Goal: Check status: Check status

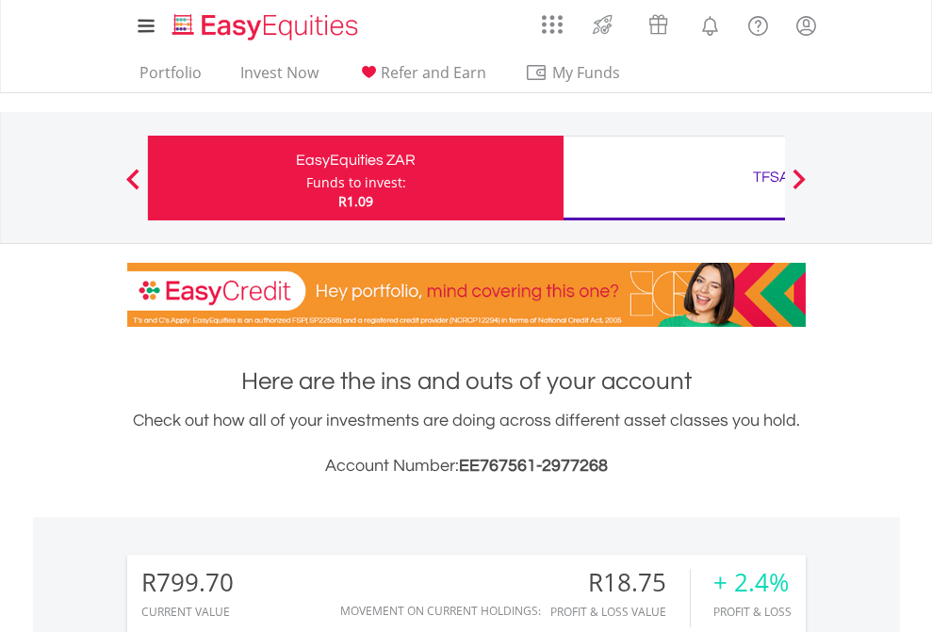
scroll to position [181, 296]
click at [306, 178] on div "Funds to invest:" at bounding box center [356, 182] width 100 height 19
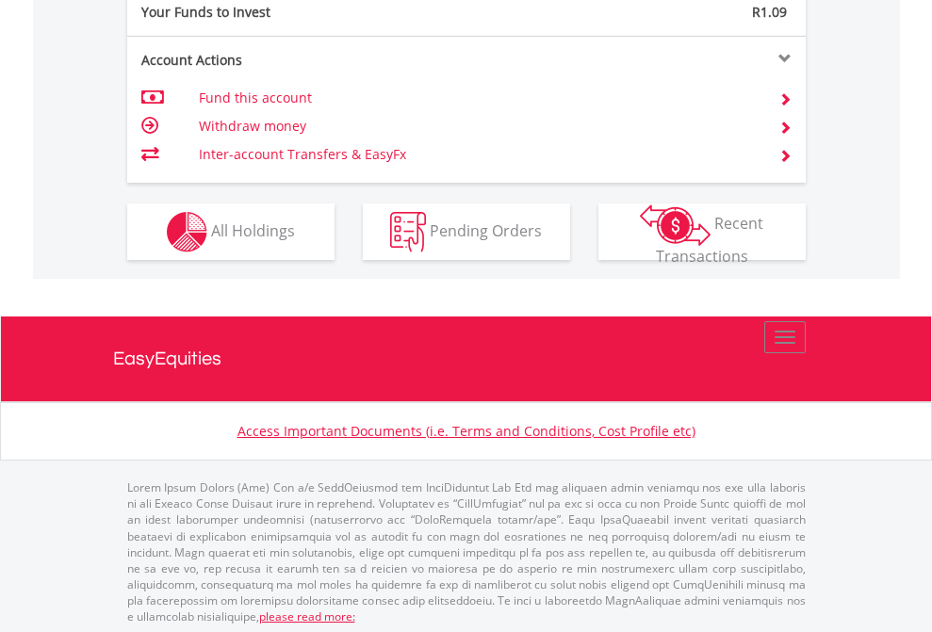
scroll to position [1882, 0]
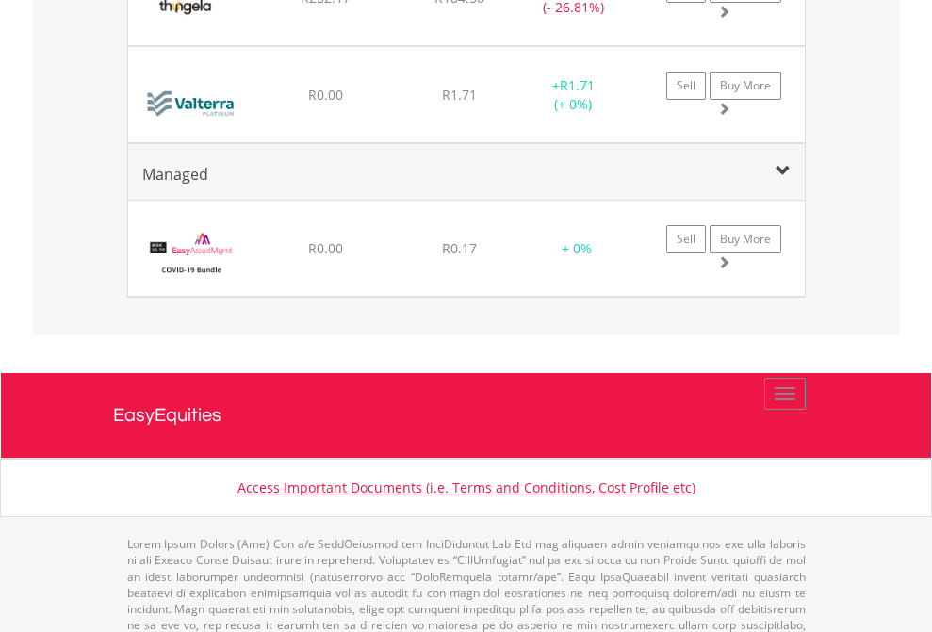
scroll to position [181, 296]
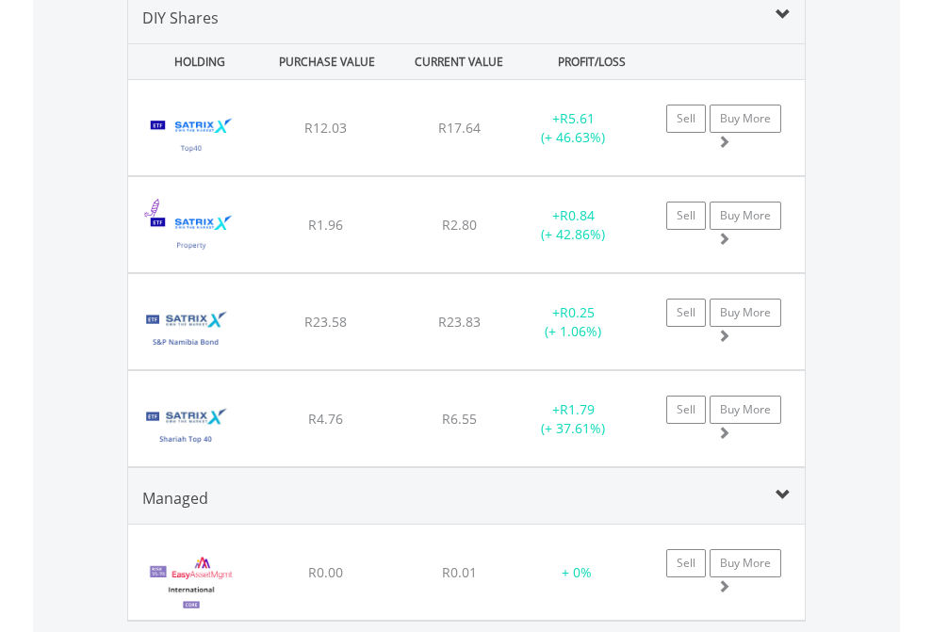
scroll to position [1822, 0]
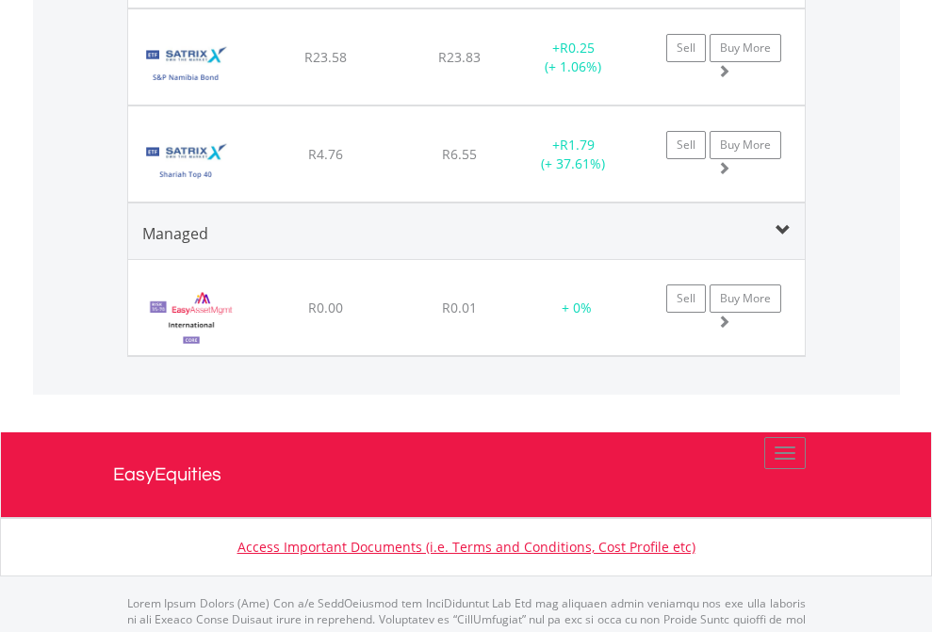
scroll to position [136, 0]
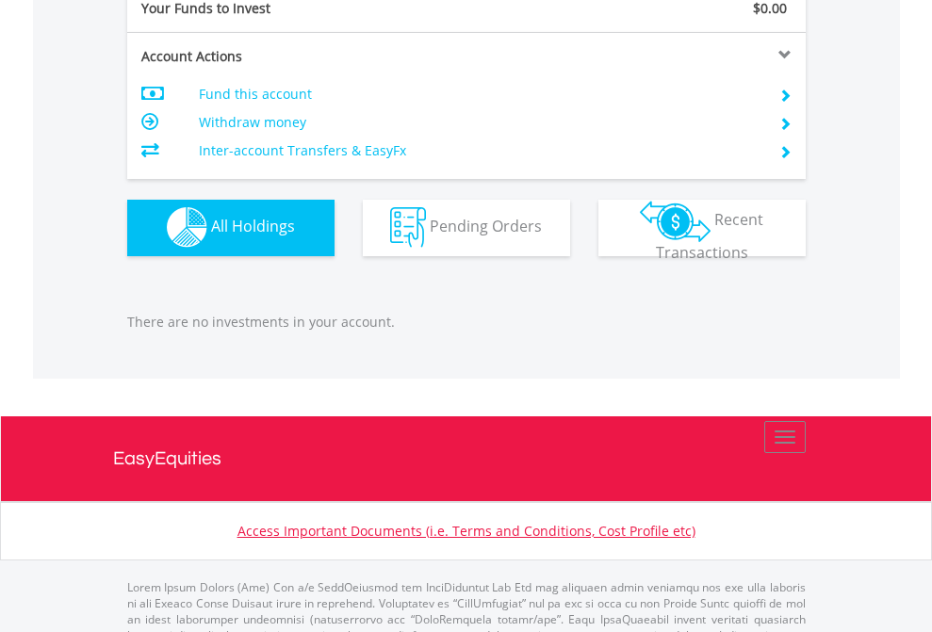
scroll to position [1866, 0]
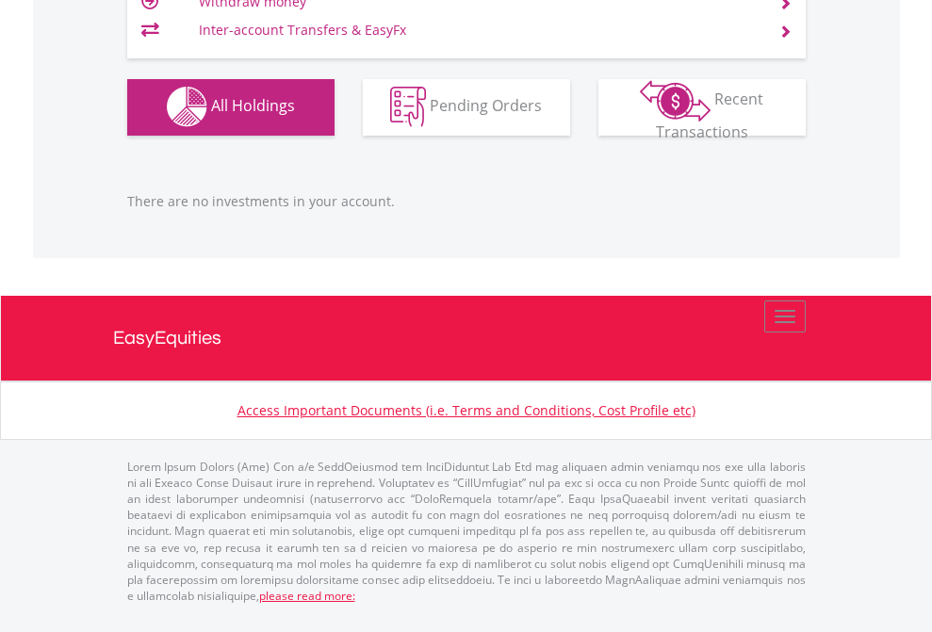
scroll to position [181, 296]
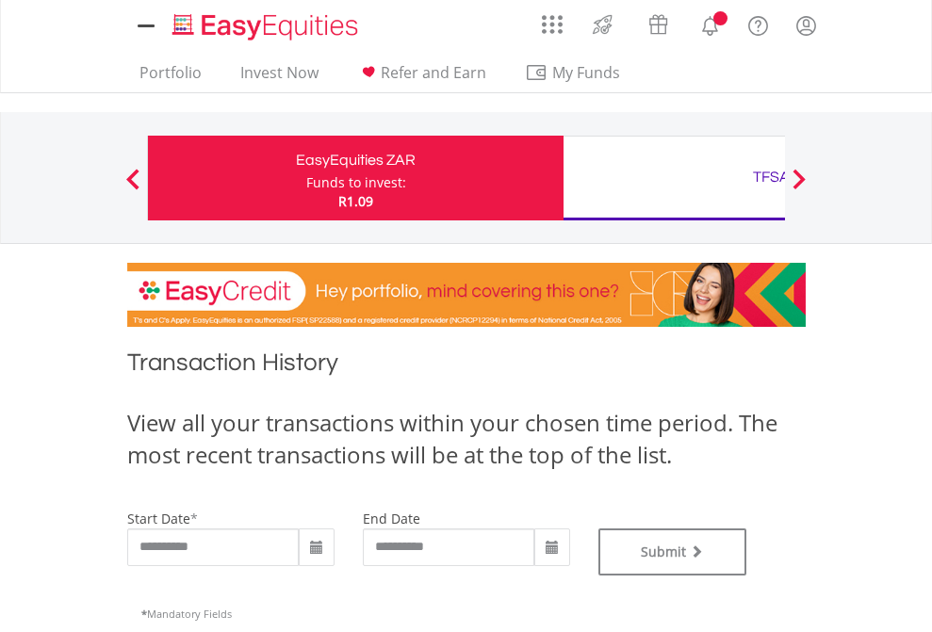
type input "**********"
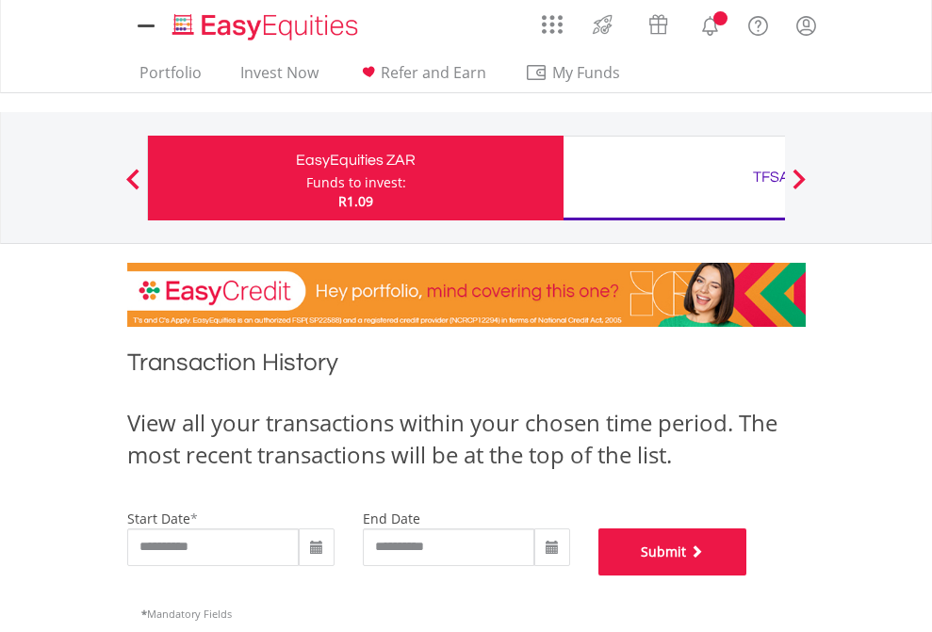
click at [747, 576] on button "Submit" at bounding box center [672, 552] width 149 height 47
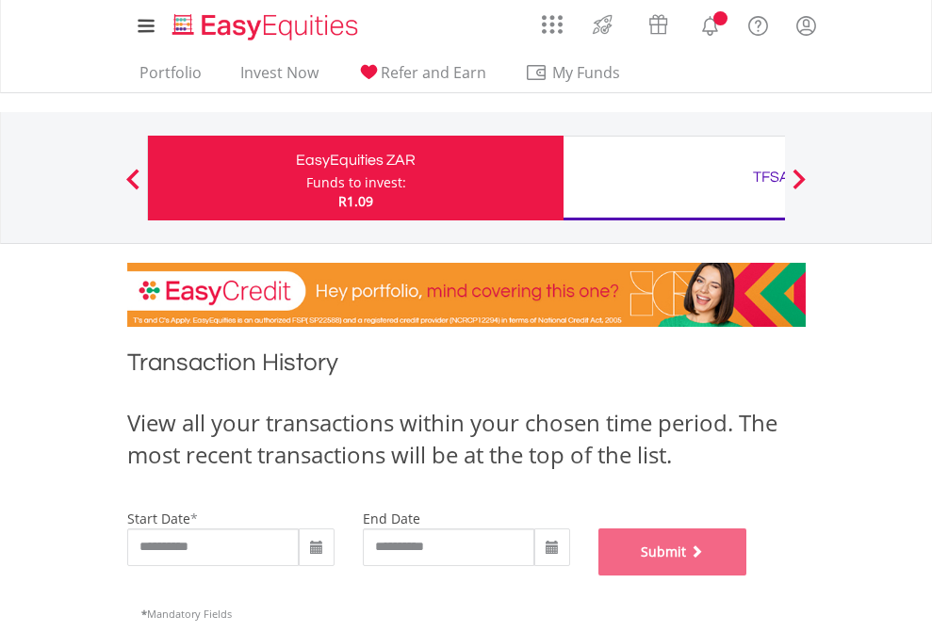
scroll to position [764, 0]
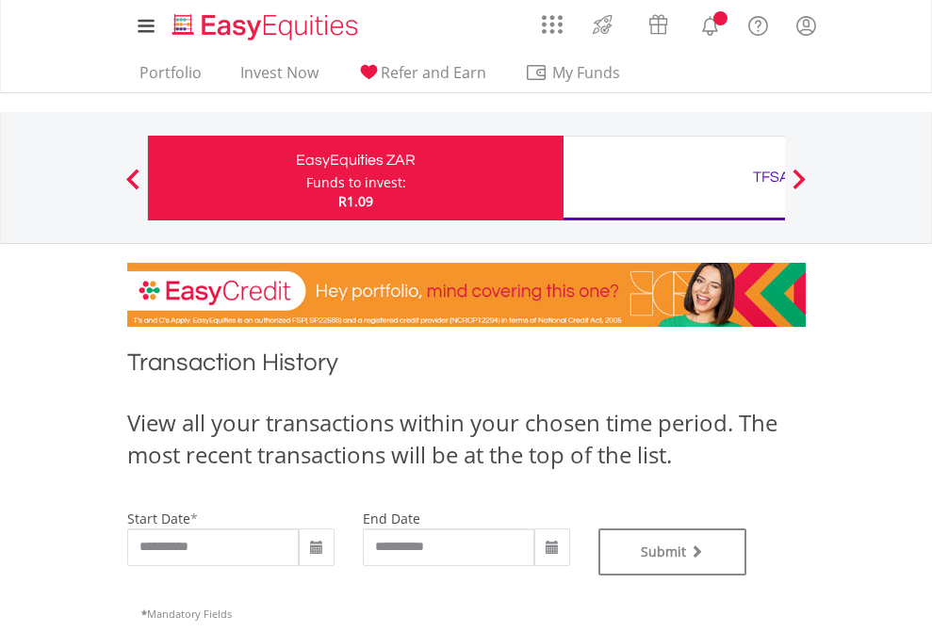
click at [674, 178] on div "TFSA" at bounding box center [771, 177] width 393 height 26
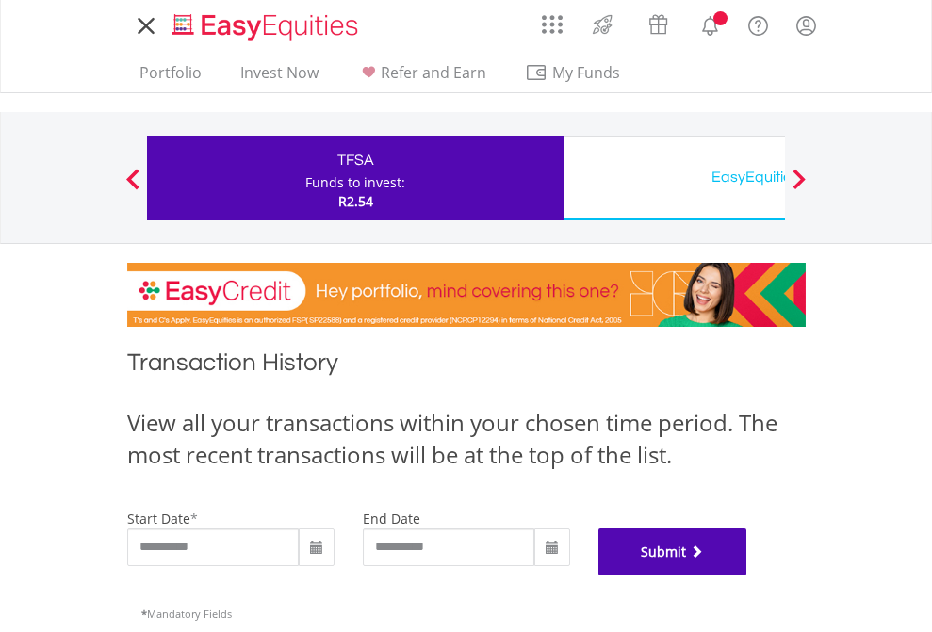
click at [747, 576] on button "Submit" at bounding box center [672, 552] width 149 height 47
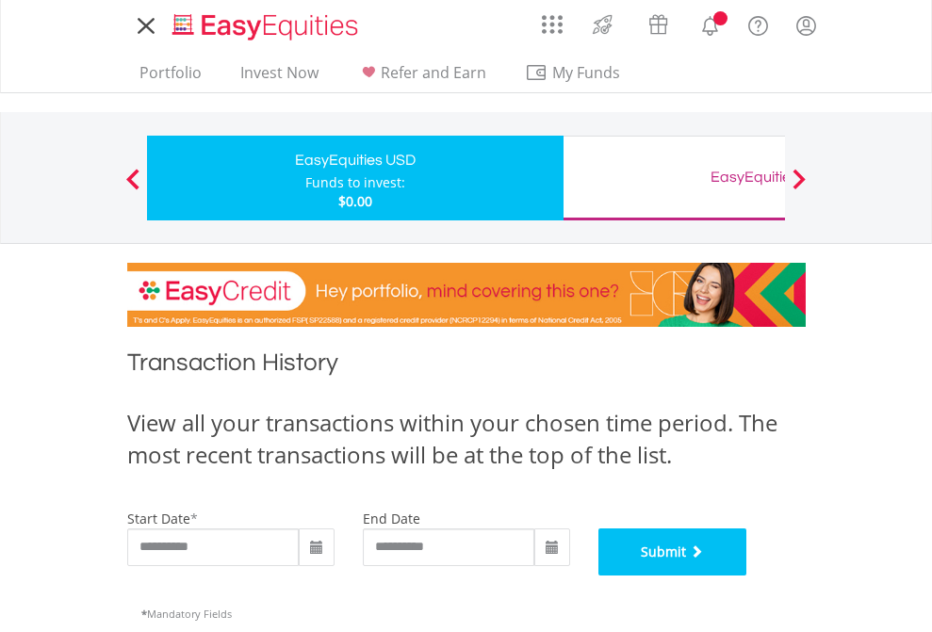
click at [747, 576] on button "Submit" at bounding box center [672, 552] width 149 height 47
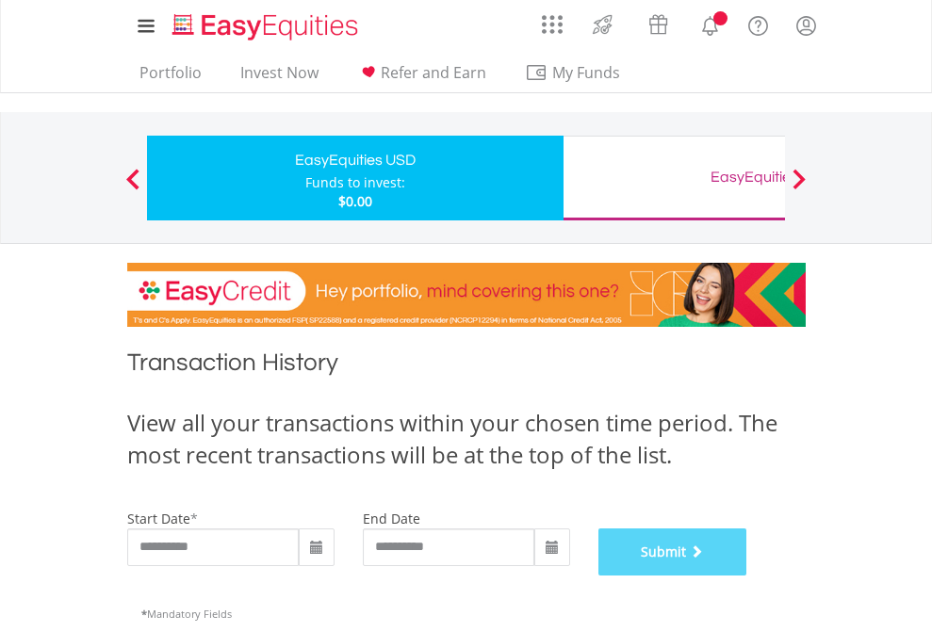
scroll to position [764, 0]
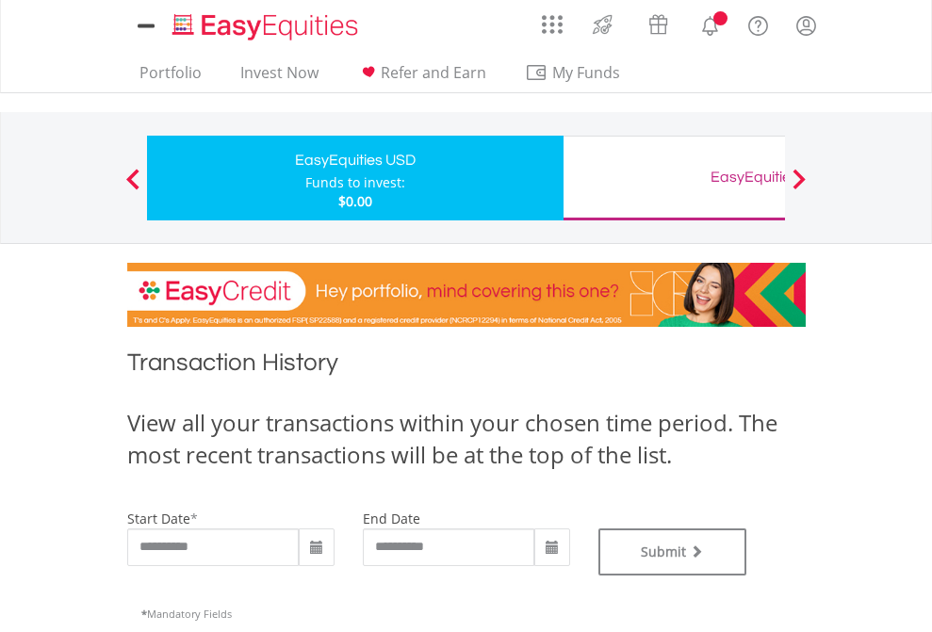
click at [674, 178] on div "EasyEquities GBP" at bounding box center [771, 177] width 393 height 26
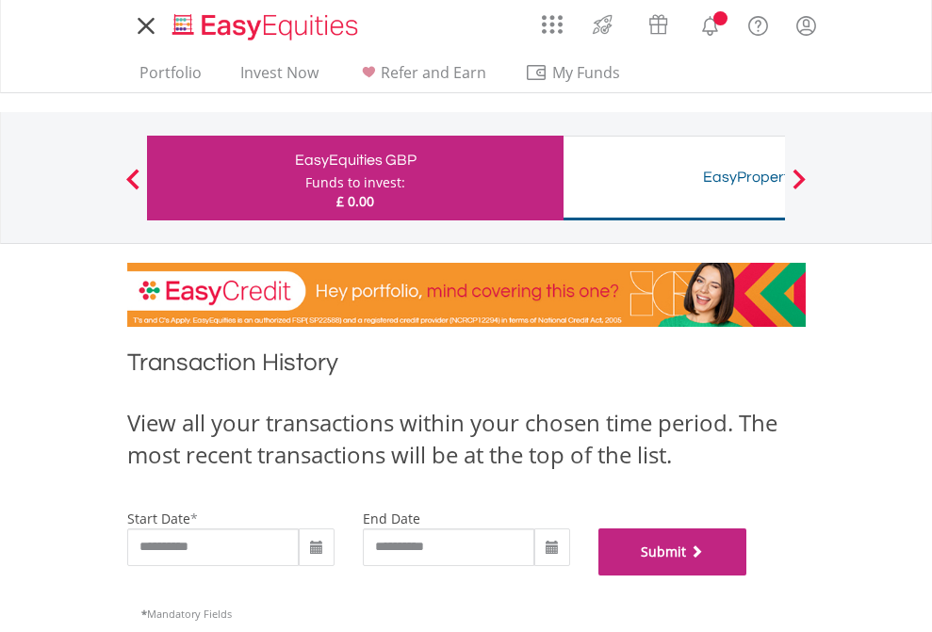
click at [747, 576] on button "Submit" at bounding box center [672, 552] width 149 height 47
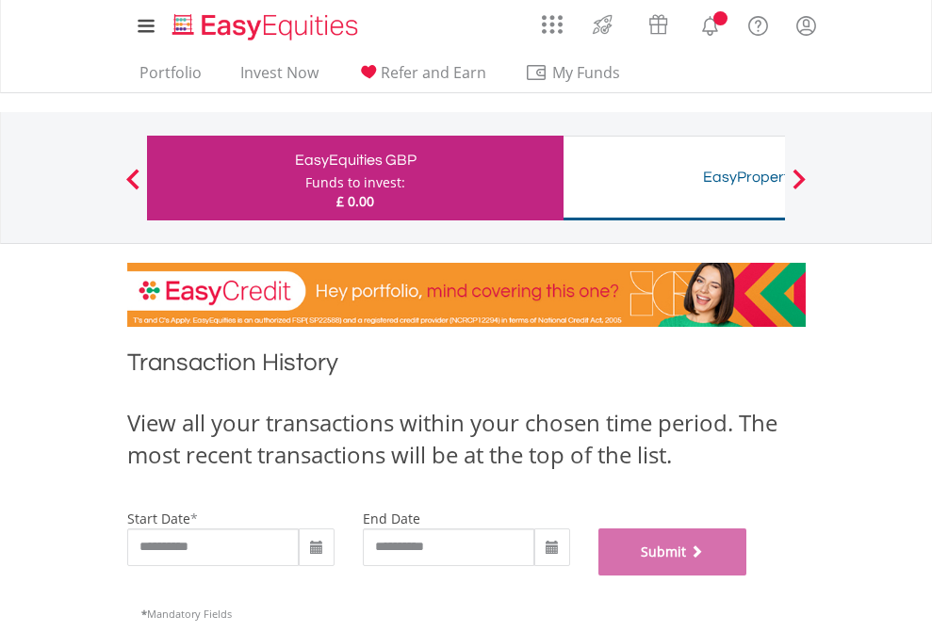
scroll to position [764, 0]
